Goal: Find specific page/section: Find specific page/section

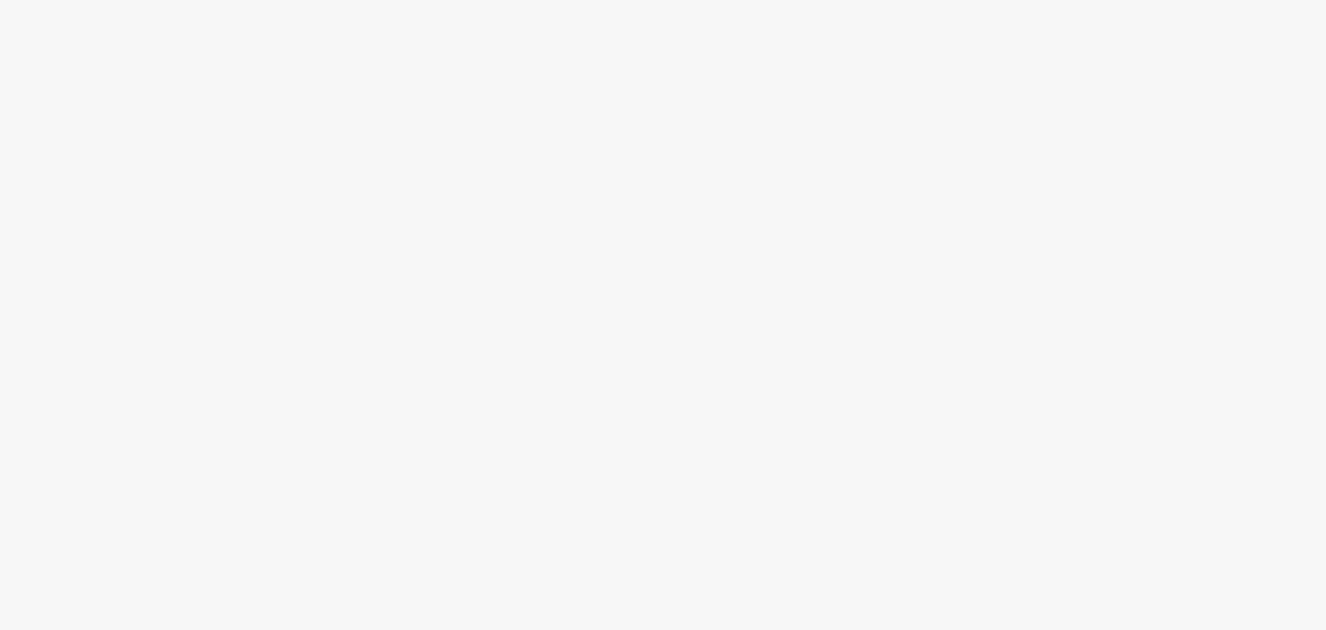
click at [623, 402] on body at bounding box center [663, 315] width 1326 height 630
